Goal: Task Accomplishment & Management: Complete application form

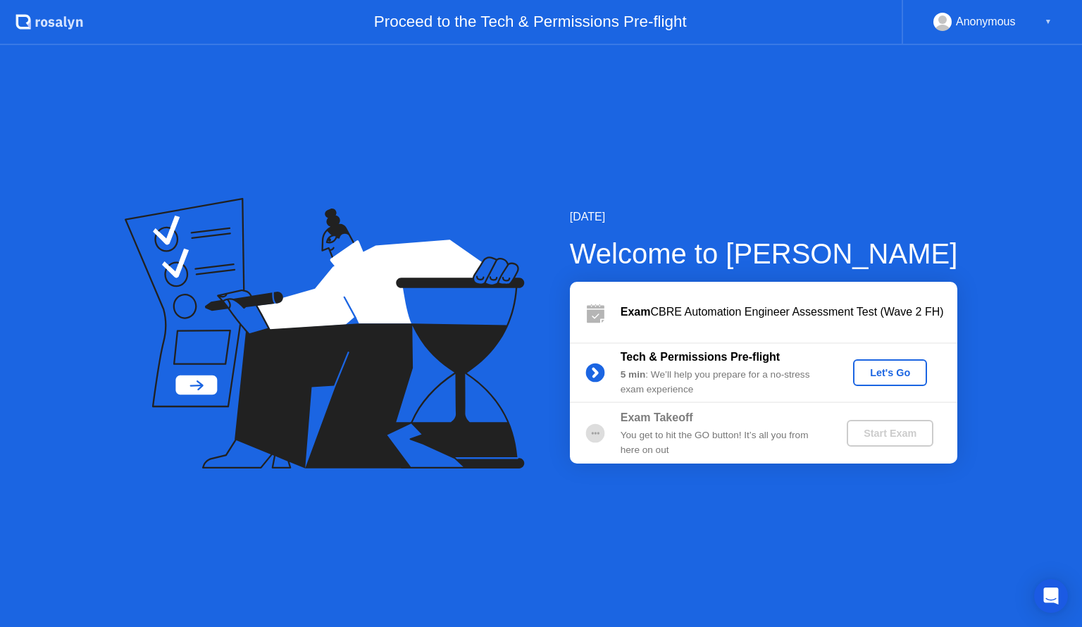
click at [912, 372] on div "Let's Go" at bounding box center [890, 372] width 63 height 11
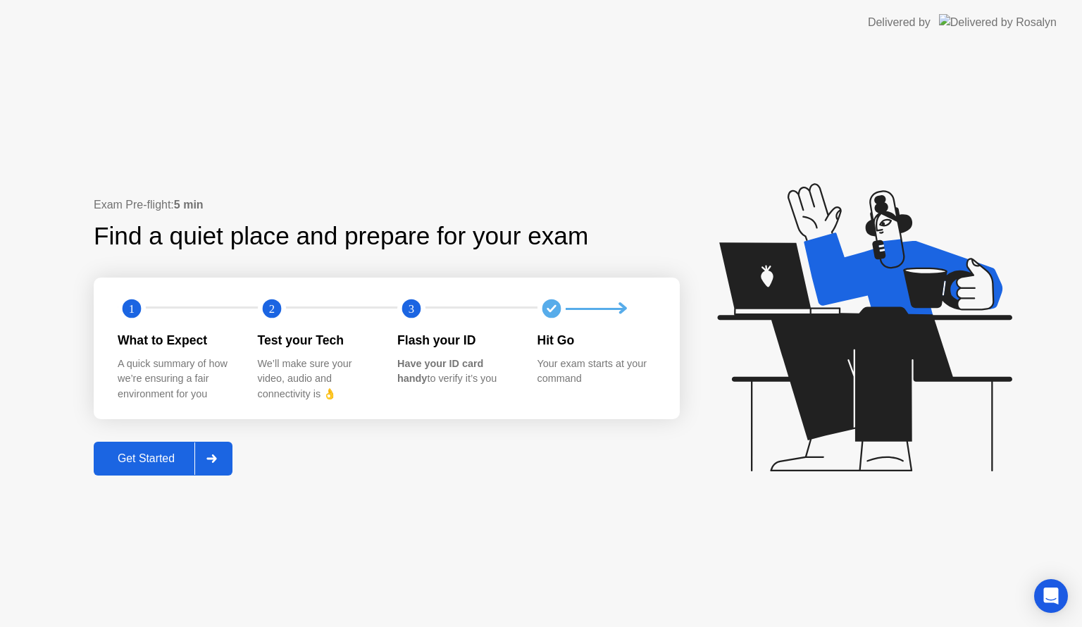
click at [189, 454] on div "Get Started" at bounding box center [146, 458] width 97 height 13
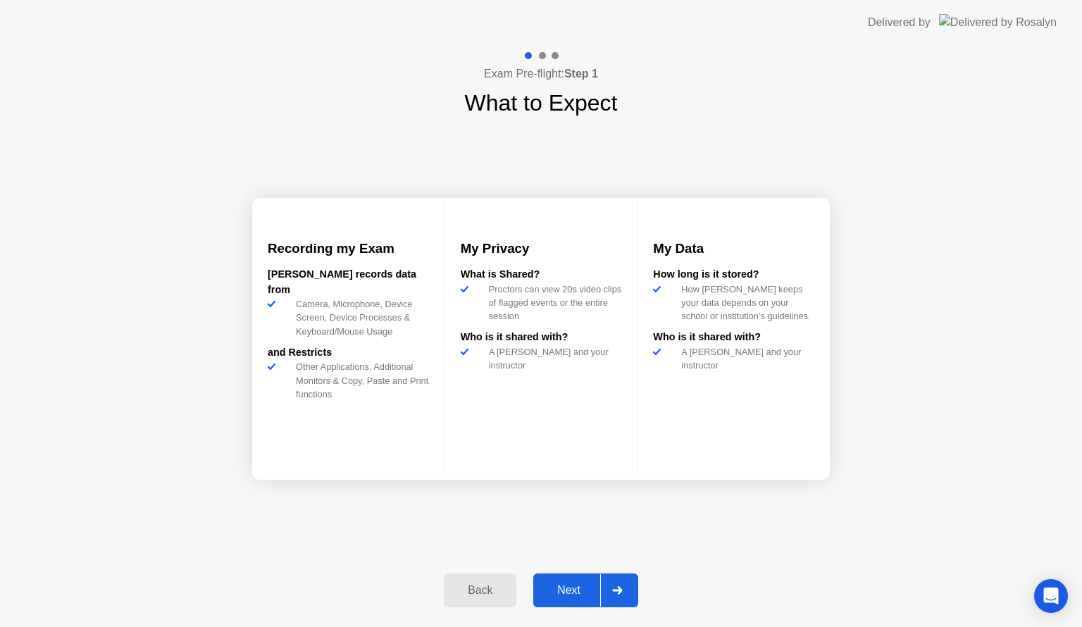
click at [606, 592] on div at bounding box center [617, 590] width 34 height 32
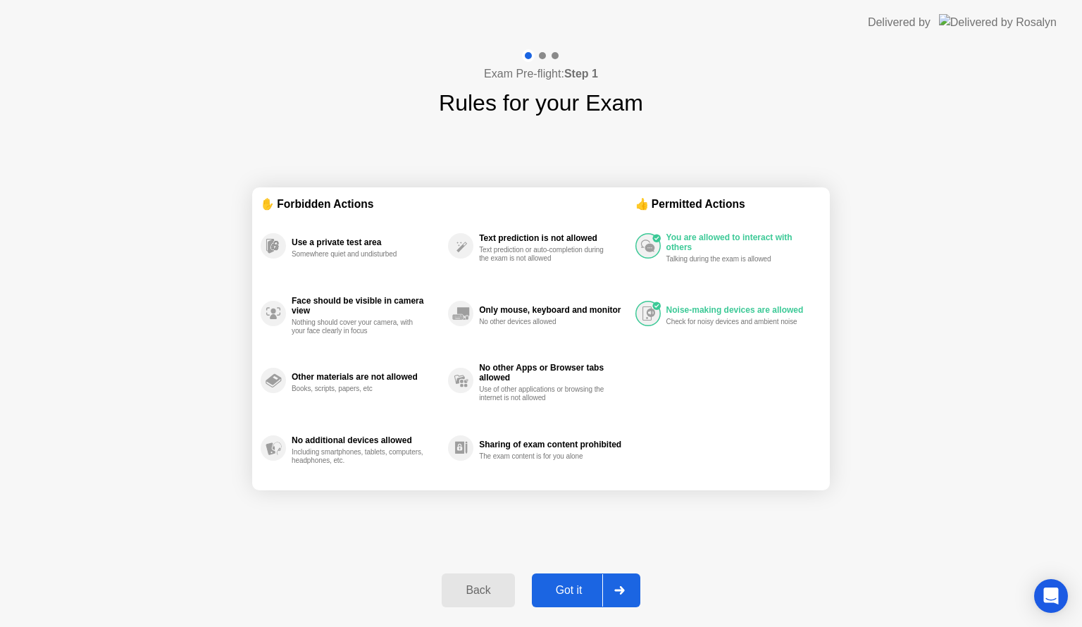
click at [580, 594] on div "Got it" at bounding box center [569, 590] width 66 height 13
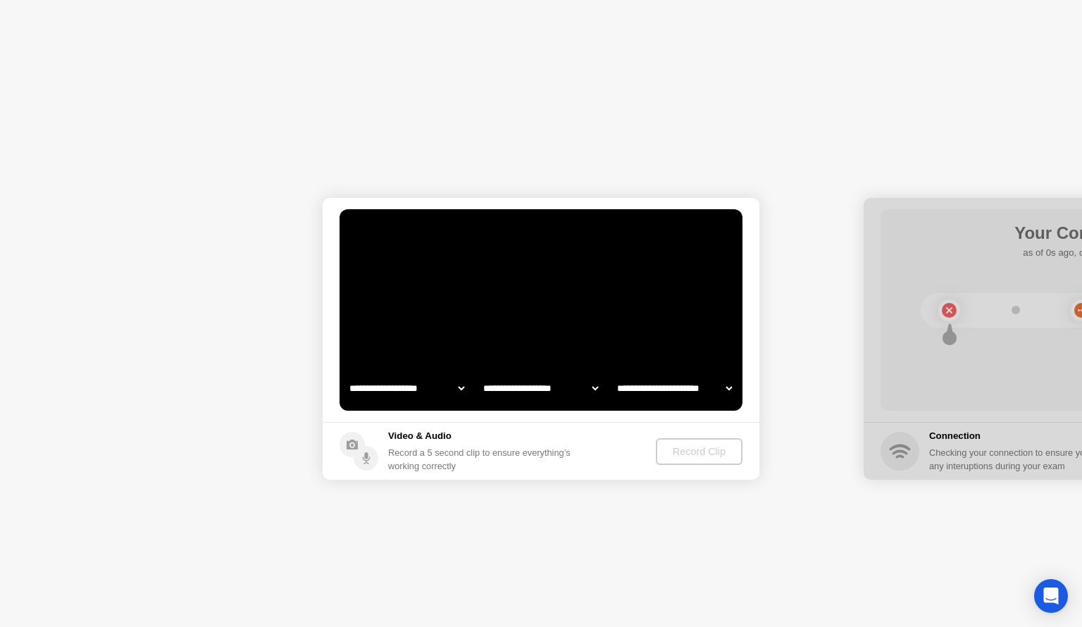
select select "**********"
select select "*******"
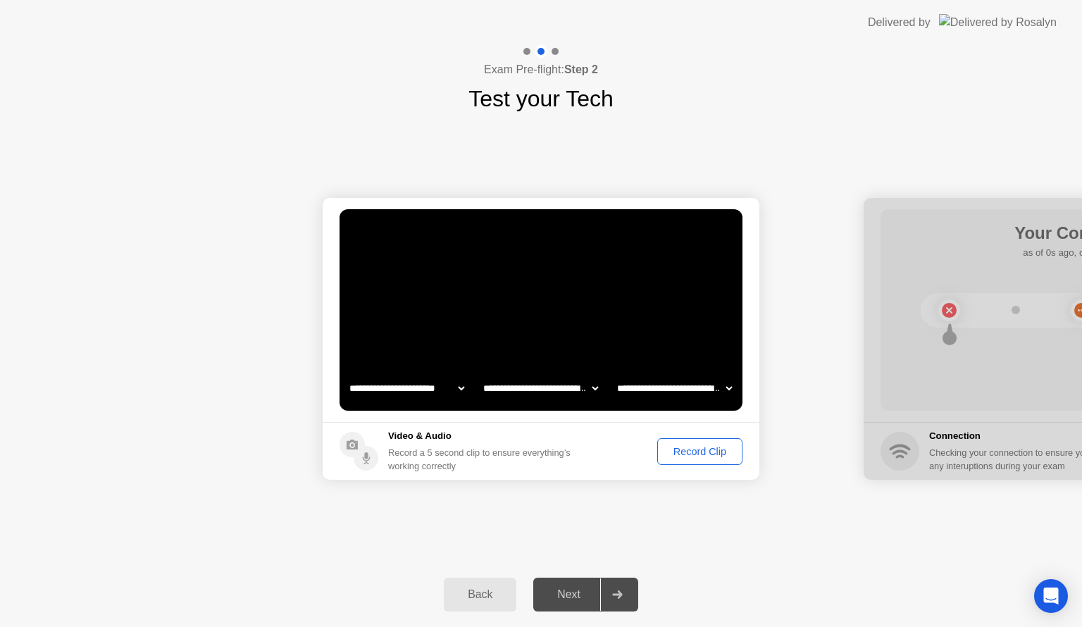
click at [696, 459] on button "Record Clip" at bounding box center [700, 451] width 85 height 27
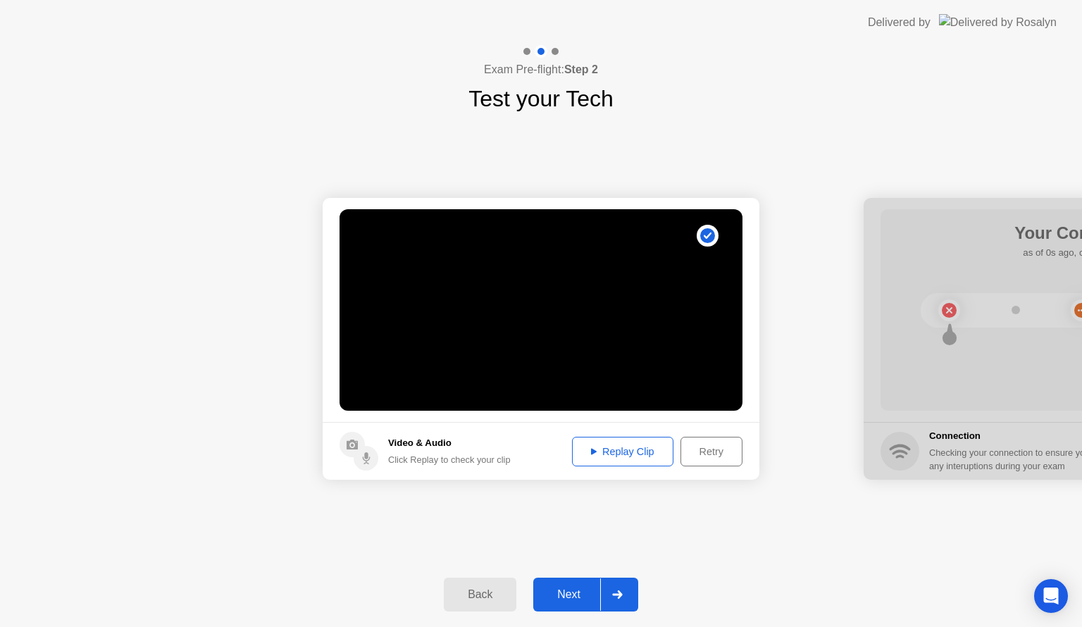
click at [638, 457] on div "Replay Clip" at bounding box center [623, 451] width 92 height 11
click at [630, 448] on div "Replay Clip" at bounding box center [623, 451] width 92 height 11
click at [579, 596] on div "Next" at bounding box center [569, 594] width 63 height 13
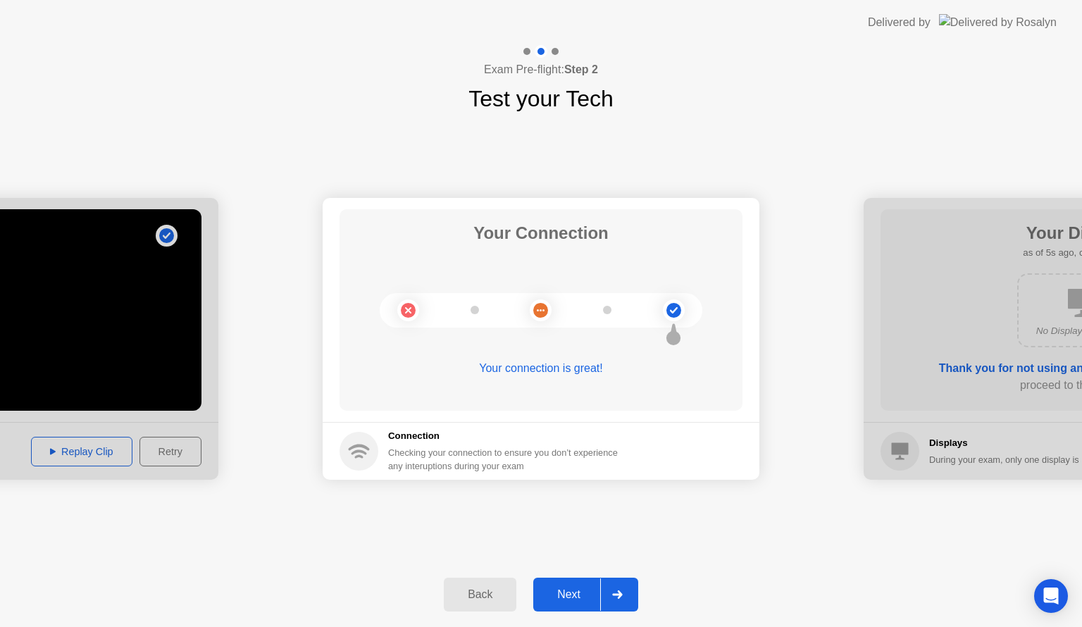
click at [593, 591] on div "Next" at bounding box center [569, 594] width 63 height 13
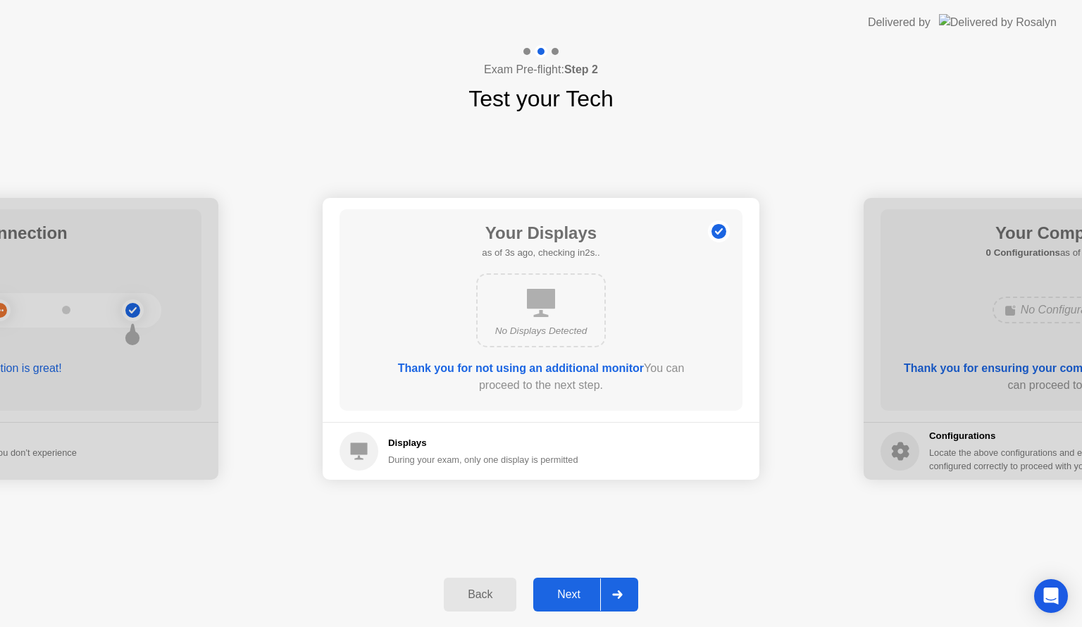
click at [596, 599] on div "Next" at bounding box center [569, 594] width 63 height 13
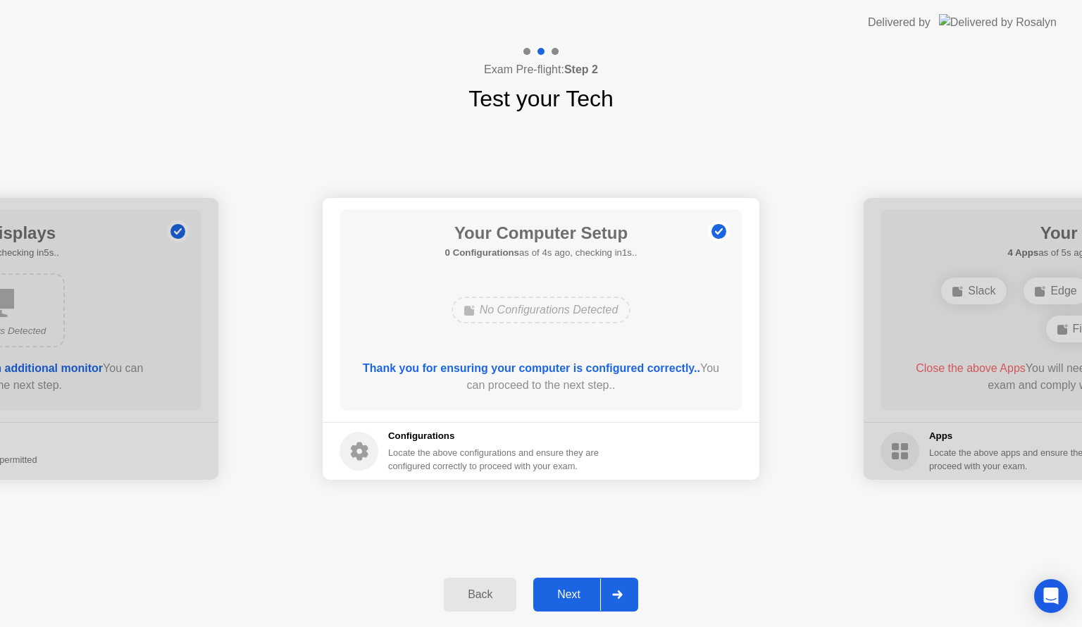
click at [596, 599] on div "Next" at bounding box center [569, 594] width 63 height 13
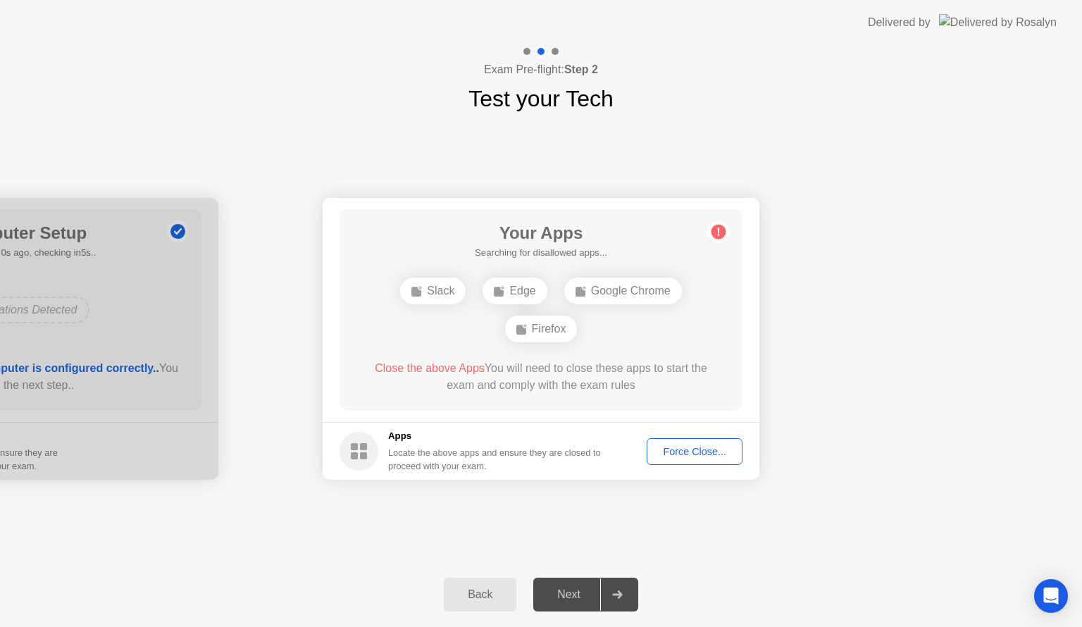
click at [670, 451] on div "Force Close..." at bounding box center [695, 451] width 86 height 11
click at [547, 311] on div "Edge" at bounding box center [541, 310] width 64 height 27
click at [703, 448] on div "Force Close..." at bounding box center [695, 451] width 86 height 11
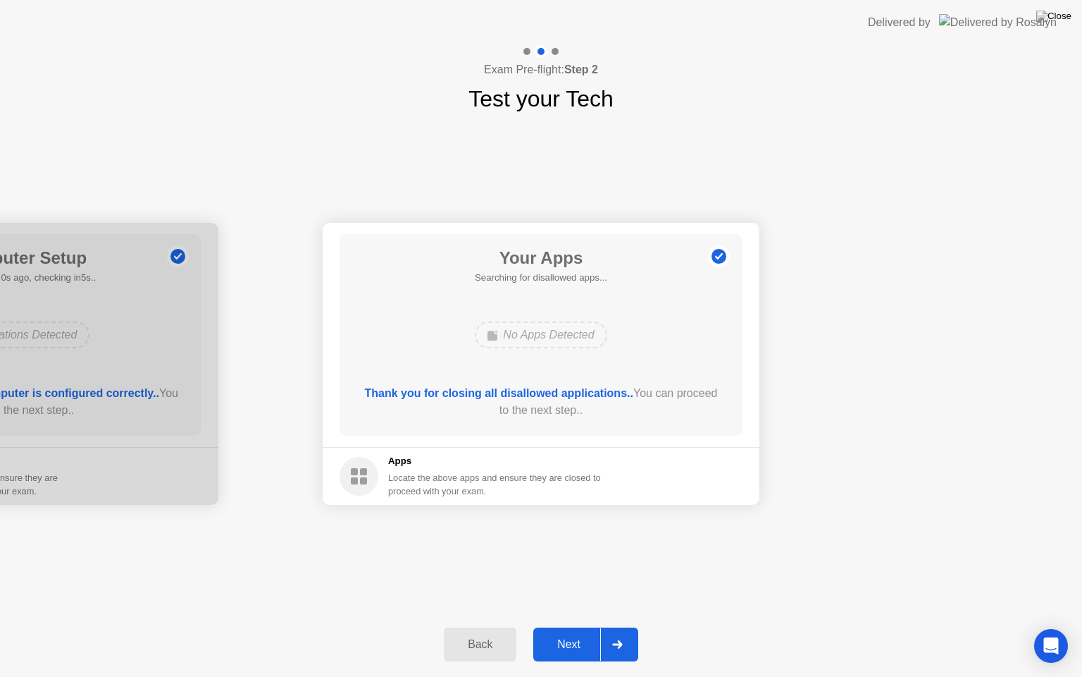
click at [596, 627] on button "Next" at bounding box center [585, 644] width 105 height 34
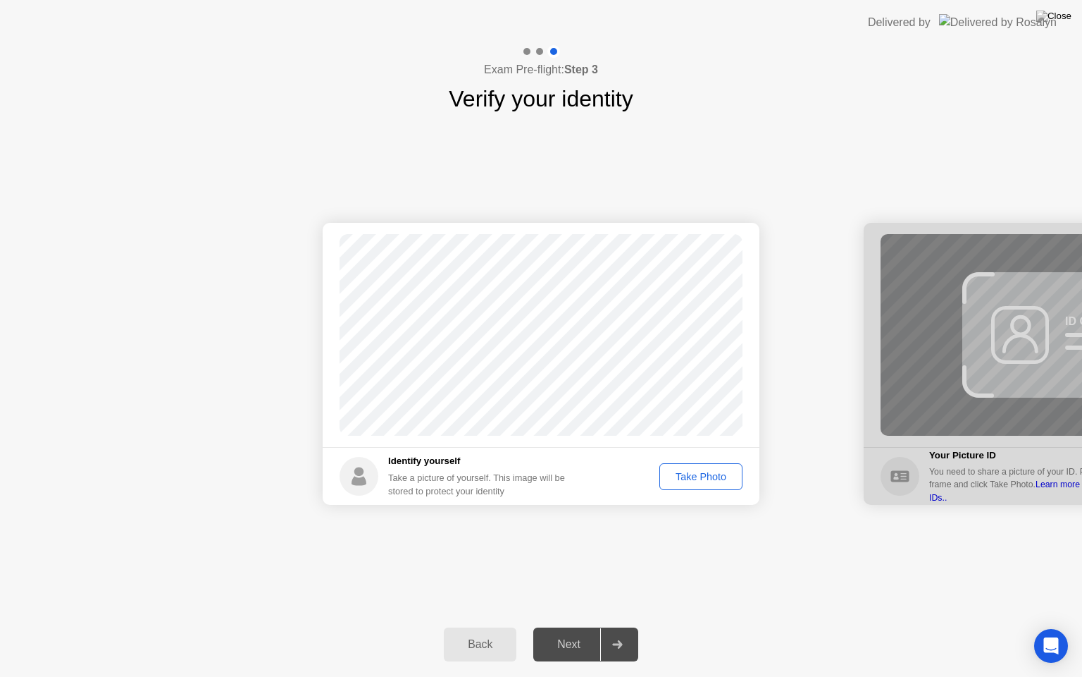
click at [703, 482] on div "Take Photo" at bounding box center [701, 476] width 73 height 11
click at [573, 627] on div "Next" at bounding box center [569, 644] width 63 height 13
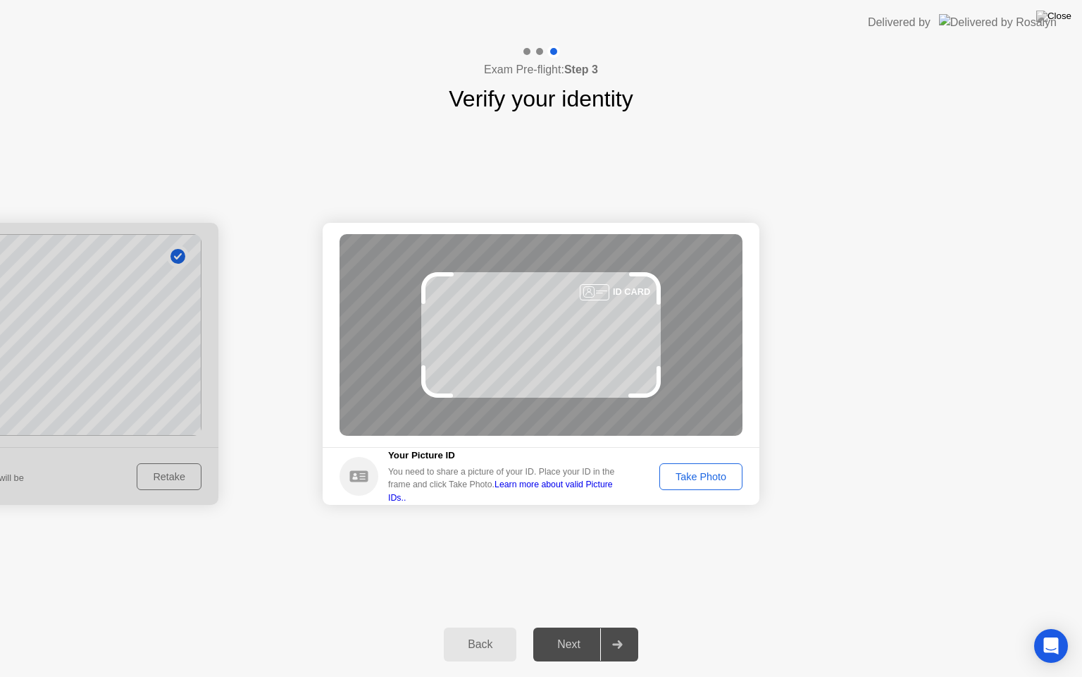
click at [577, 626] on div "Back Next" at bounding box center [541, 644] width 1082 height 65
click at [722, 481] on div "Take Photo" at bounding box center [701, 476] width 73 height 11
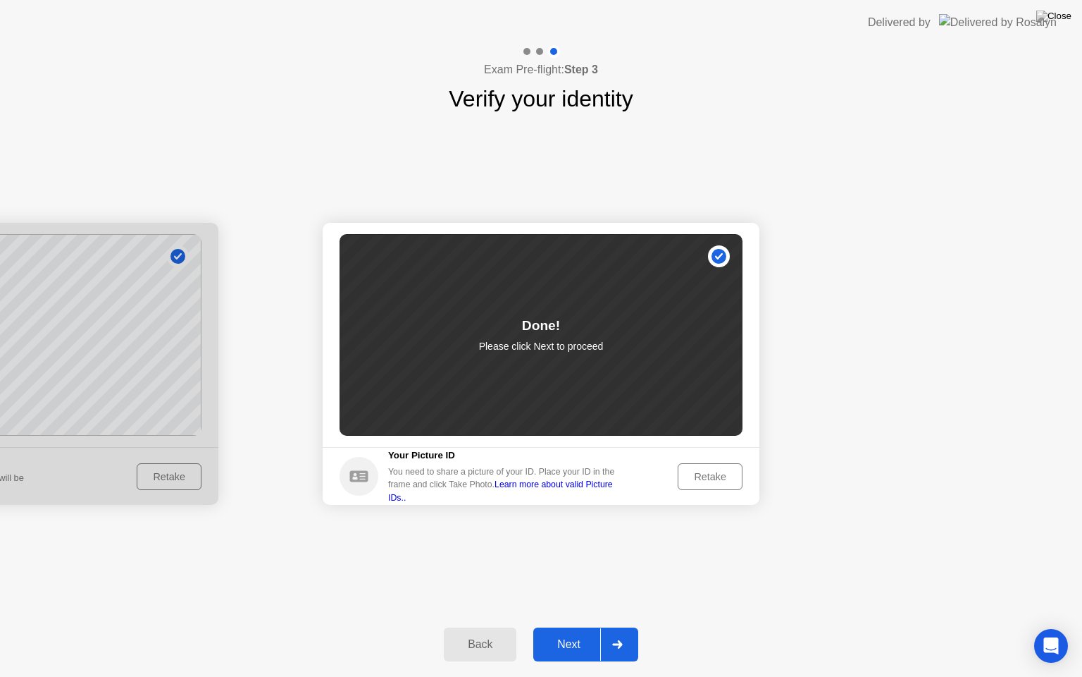
click at [593, 627] on div "Next" at bounding box center [569, 644] width 63 height 13
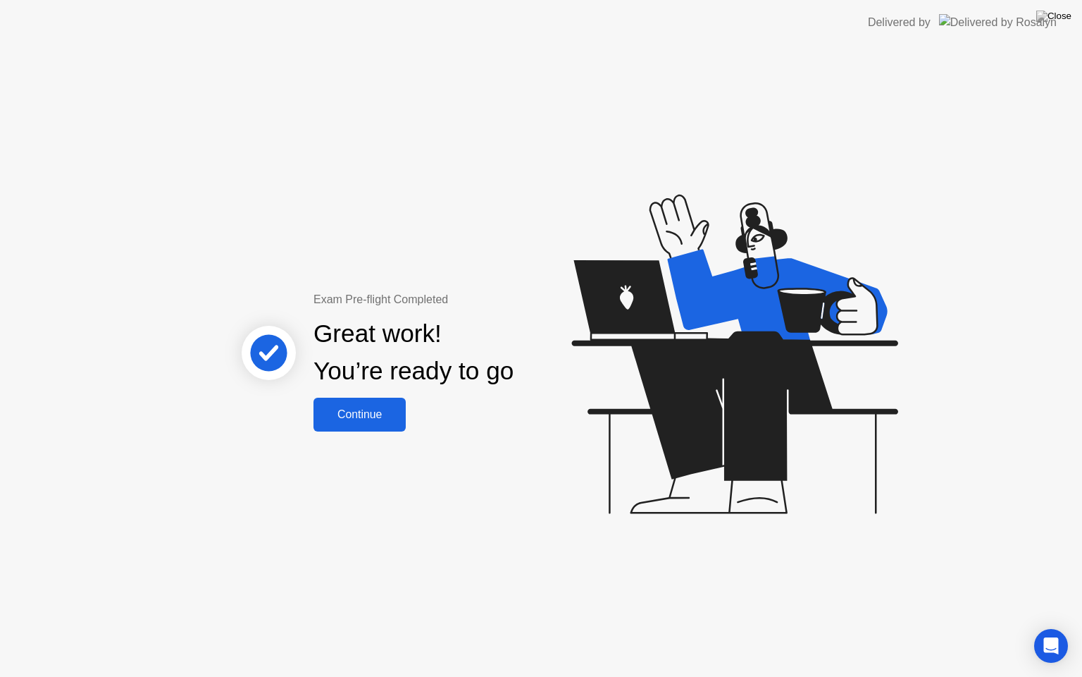
click at [366, 413] on div "Continue" at bounding box center [360, 414] width 84 height 13
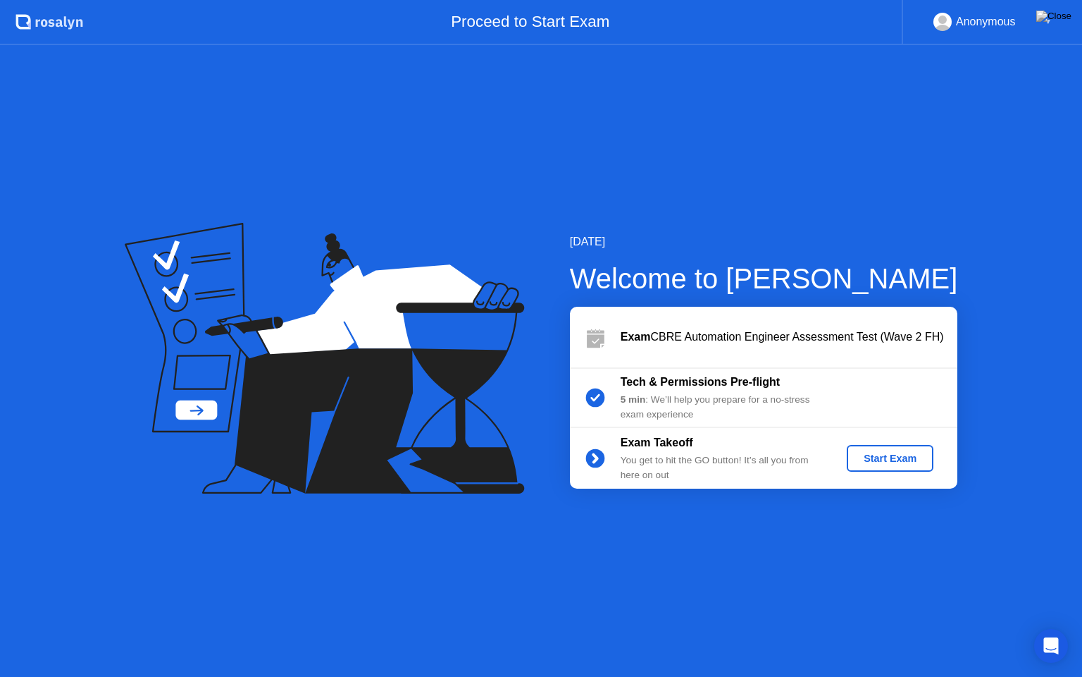
click at [872, 461] on div "Start Exam" at bounding box center [890, 457] width 75 height 11
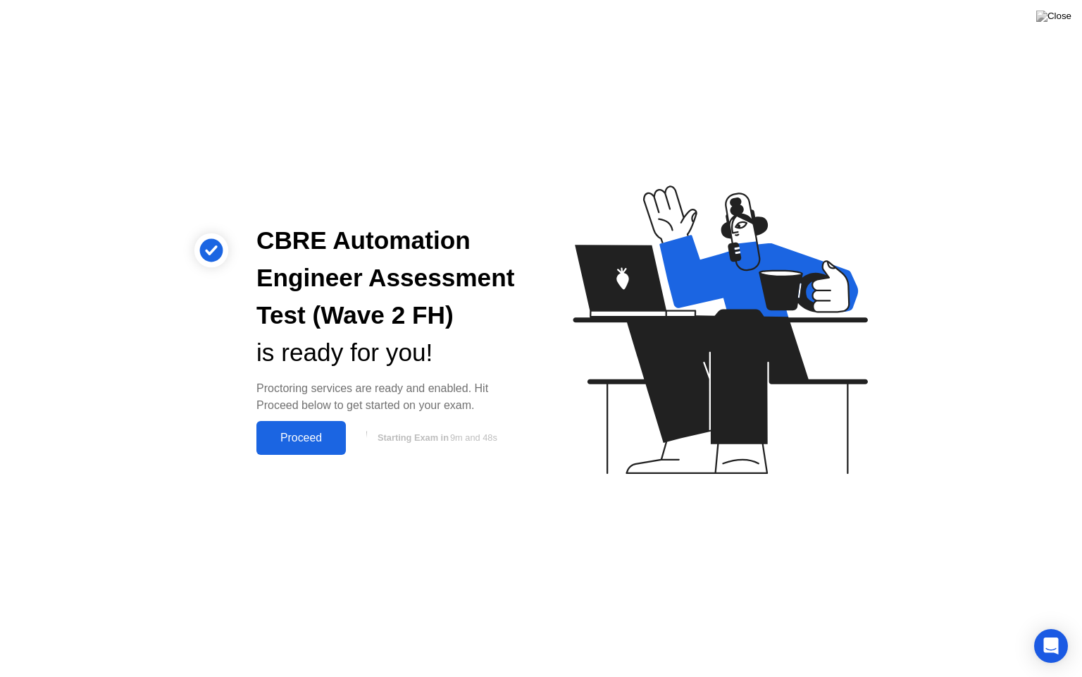
click at [300, 434] on div "Proceed" at bounding box center [301, 437] width 81 height 13
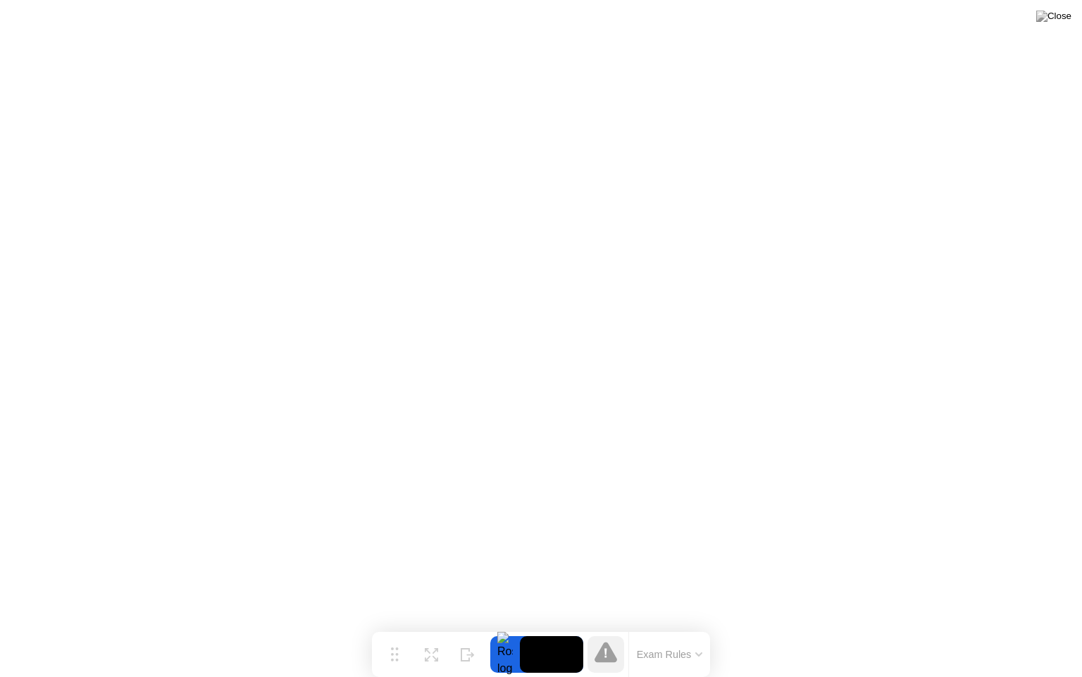
click at [698, 627] on button "Exam Rules" at bounding box center [670, 654] width 75 height 13
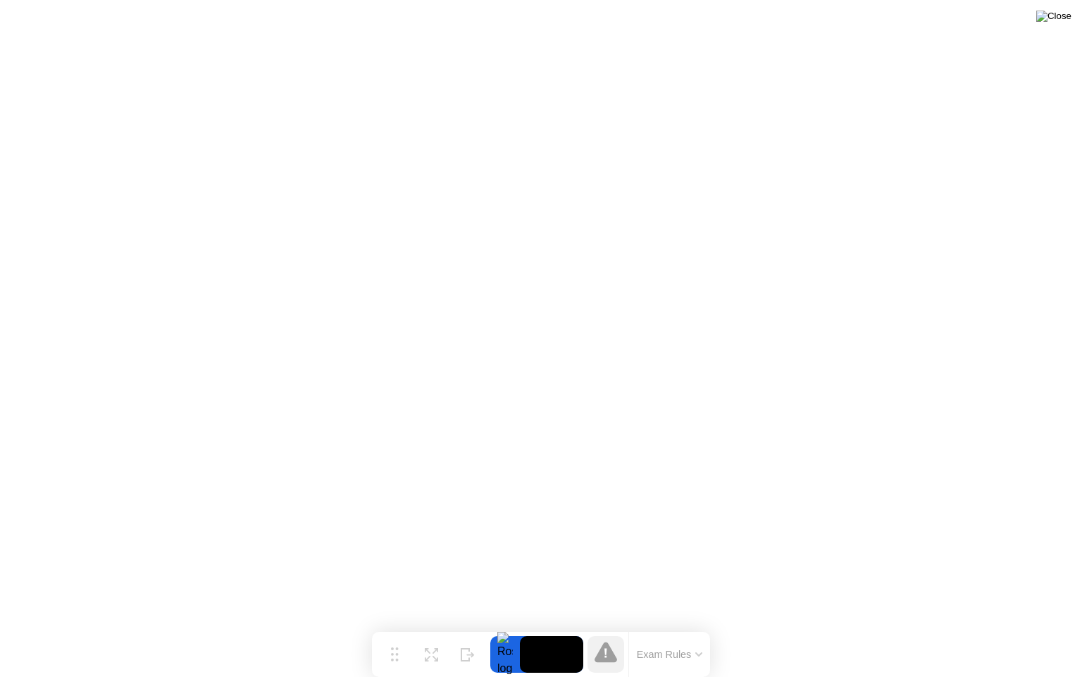
click at [1064, 15] on img at bounding box center [1054, 16] width 35 height 11
click at [1063, 18] on img at bounding box center [1054, 16] width 35 height 11
